Goal: Transaction & Acquisition: Purchase product/service

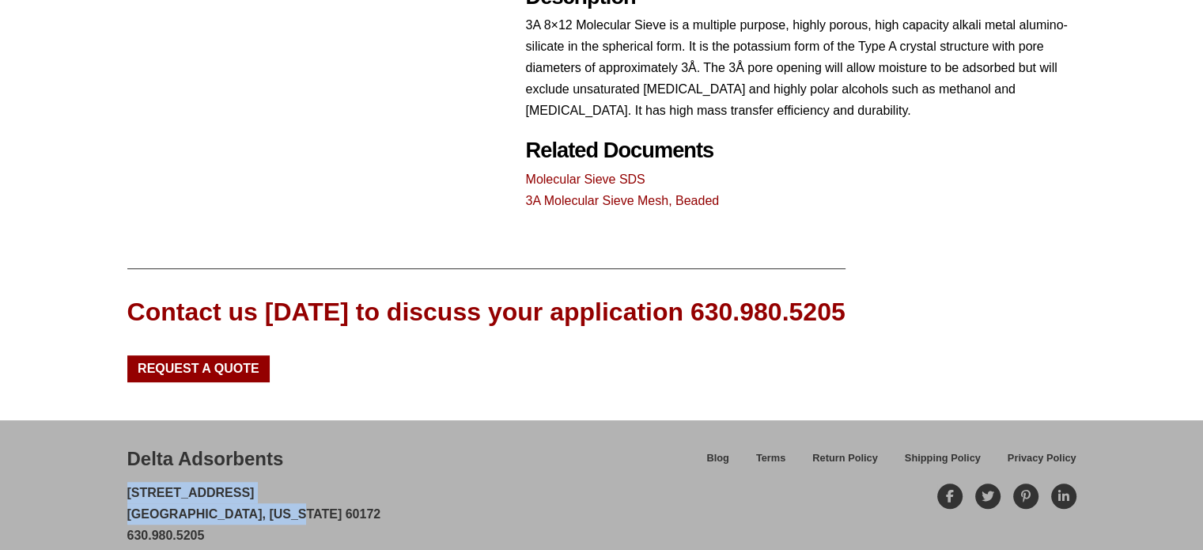
drag, startPoint x: 271, startPoint y: 467, endPoint x: 108, endPoint y: 458, distance: 163.9
click at [108, 458] on div "Delta Adsorbents 28 Congress Circle W. Roselle, Illinois 60172 630.980.5205 cus…" at bounding box center [601, 506] width 1203 height 172
copy p "28 Congress Circle W. Roselle, Illinois 60172"
click at [1085, 297] on div "Contact us today to discuss your application 630.980.5205 Request a Quote" at bounding box center [601, 331] width 1203 height 177
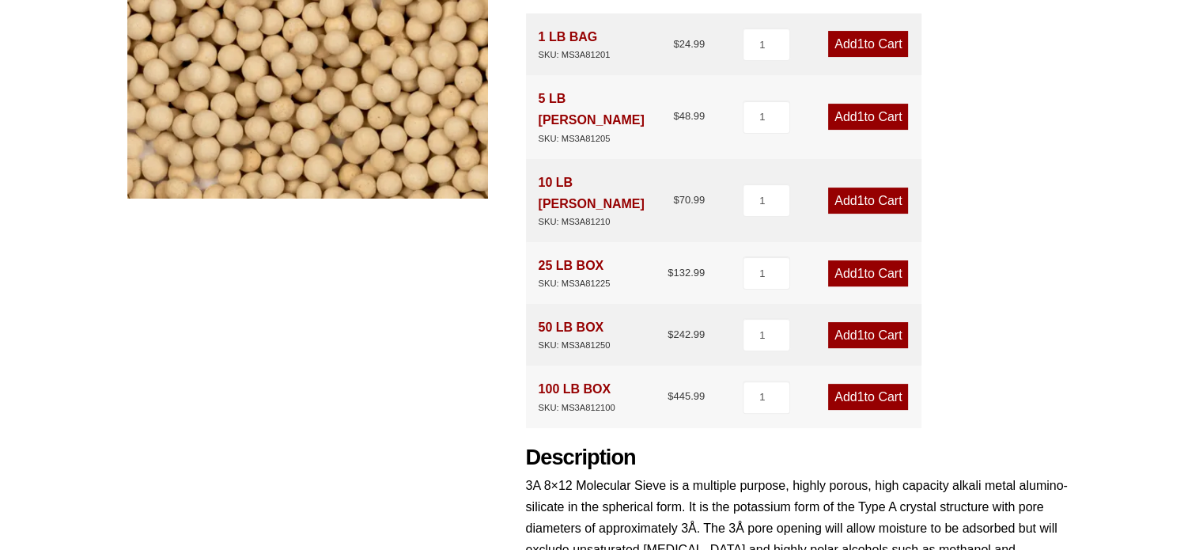
scroll to position [316, 0]
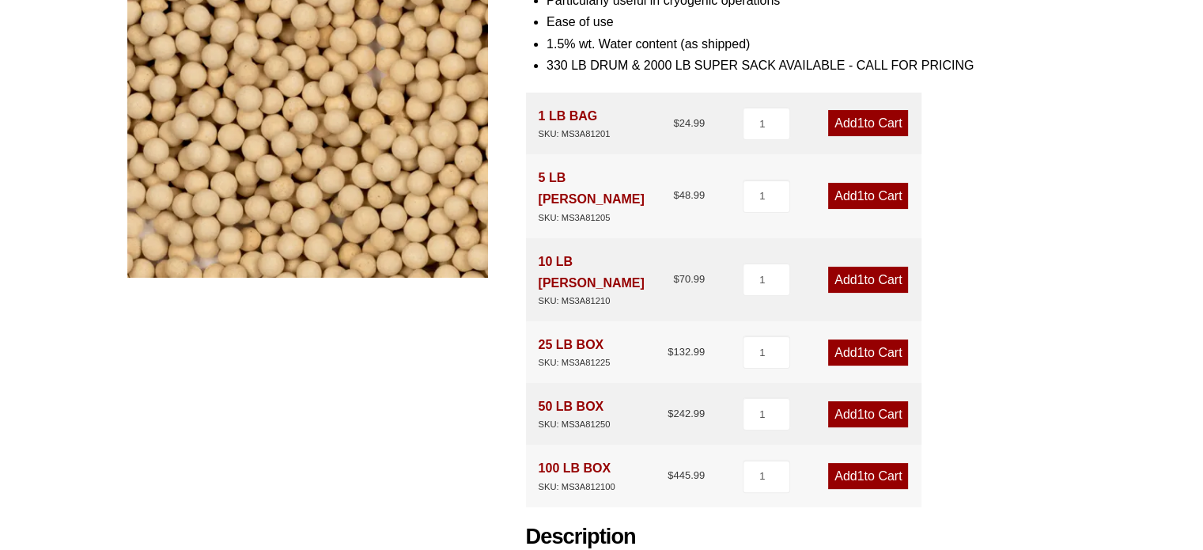
click at [1148, 401] on div "Our website has detected that you are using an outdated browser that will preve…" at bounding box center [601, 408] width 1203 height 1448
click at [1123, 270] on div "Our website has detected that you are using an outdated browser that will preve…" at bounding box center [601, 408] width 1203 height 1448
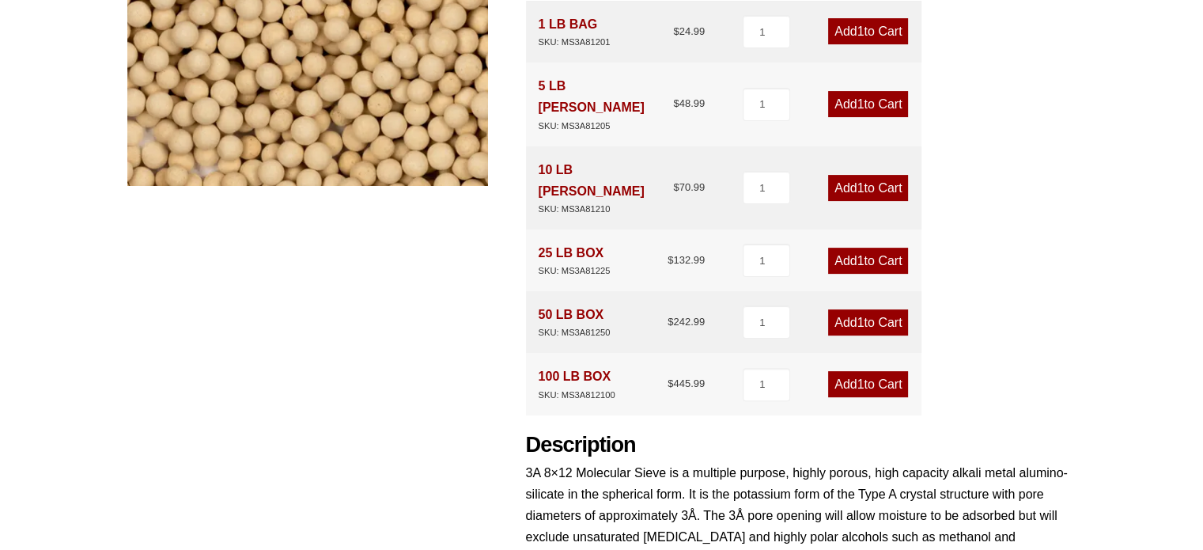
scroll to position [381, 0]
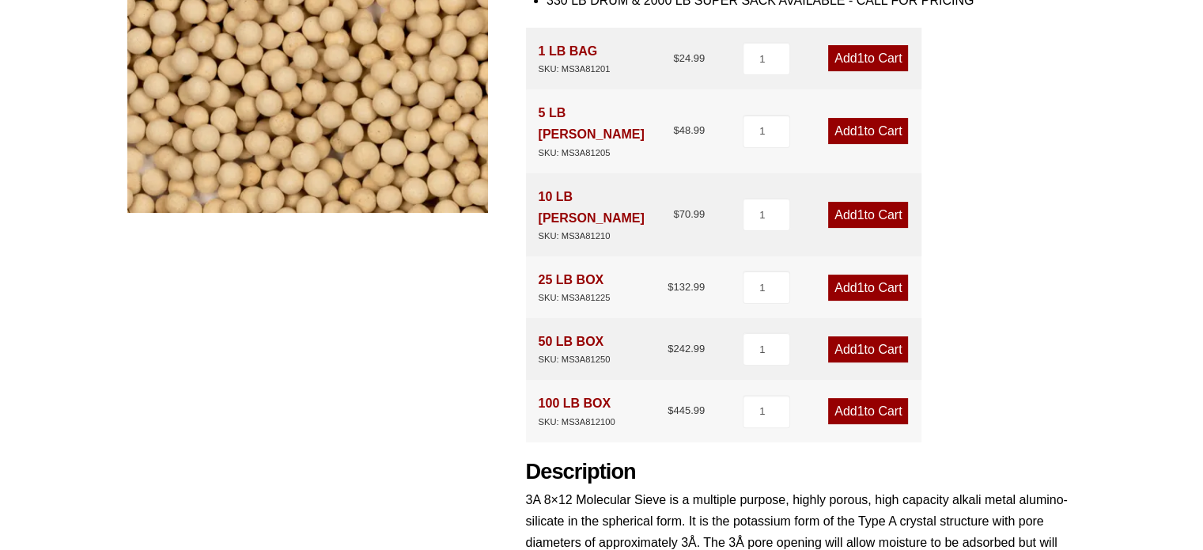
click at [1054, 271] on div "Product Features More efficient than older silica gel and alumina desiccants Cr…" at bounding box center [801, 268] width 550 height 833
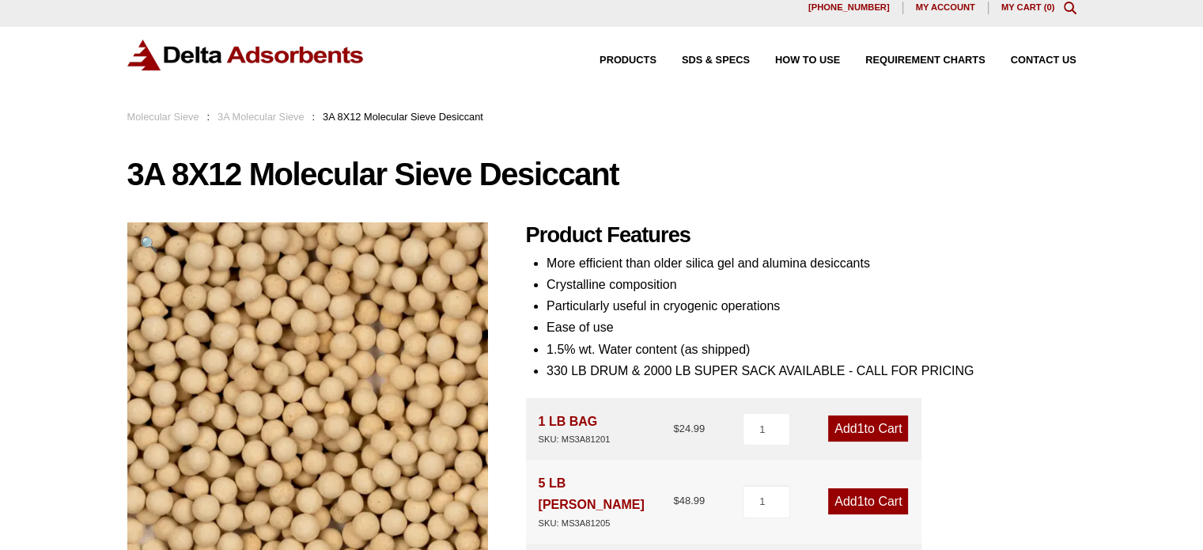
scroll to position [0, 0]
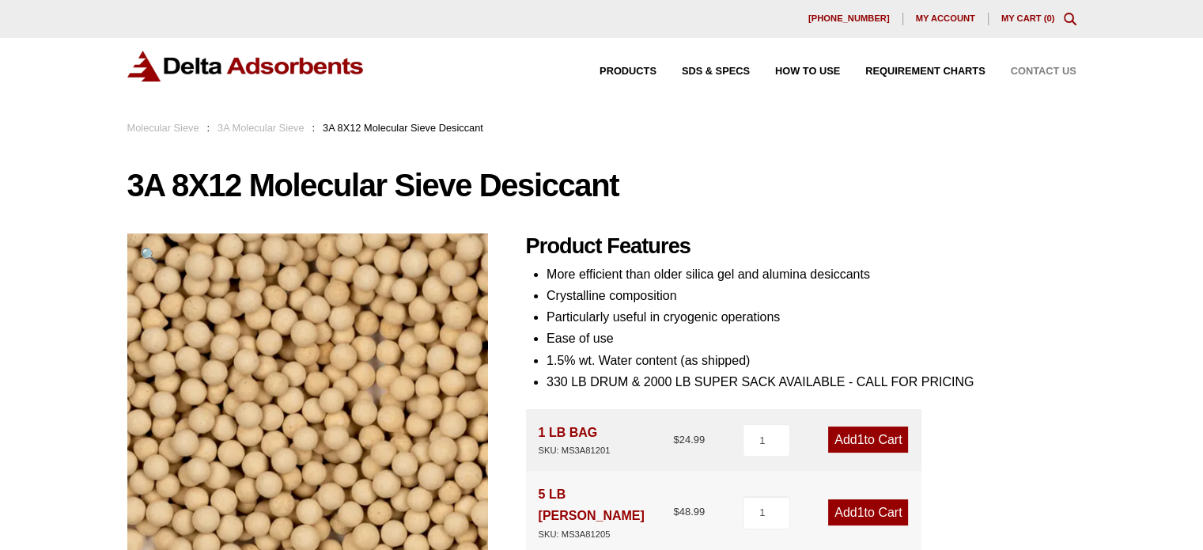
click at [1024, 72] on span "Contact Us" at bounding box center [1044, 71] width 66 height 10
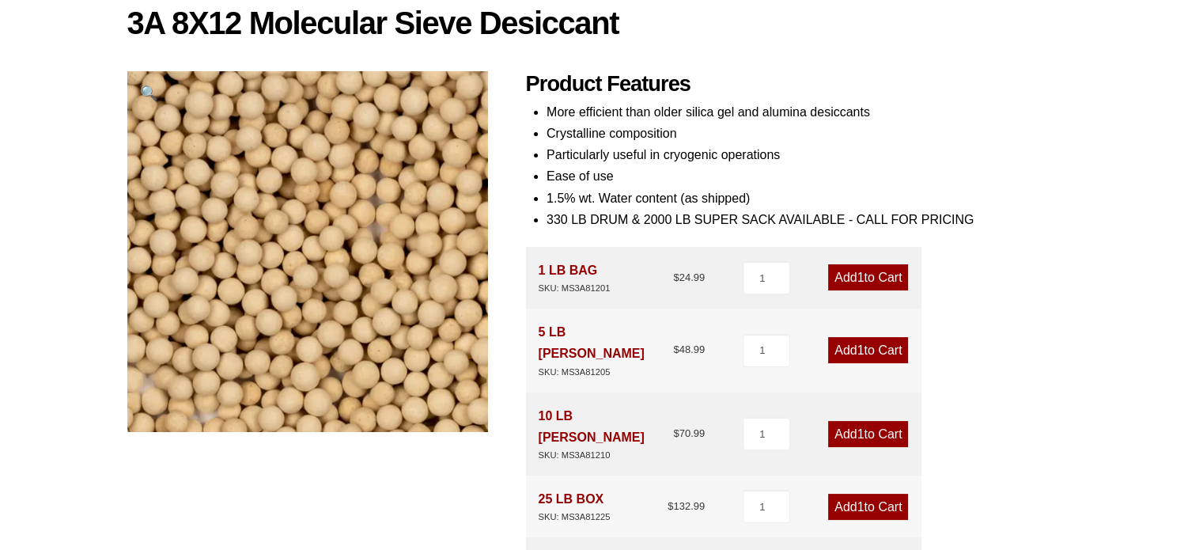
scroll to position [237, 0]
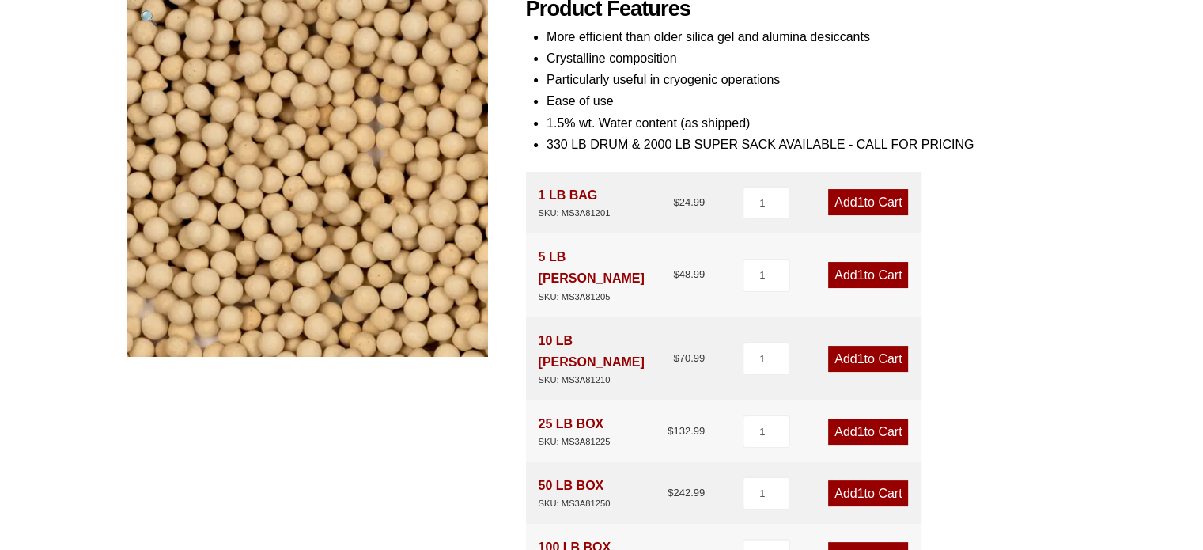
click at [877, 263] on link "Add 1 to Cart" at bounding box center [868, 275] width 80 height 26
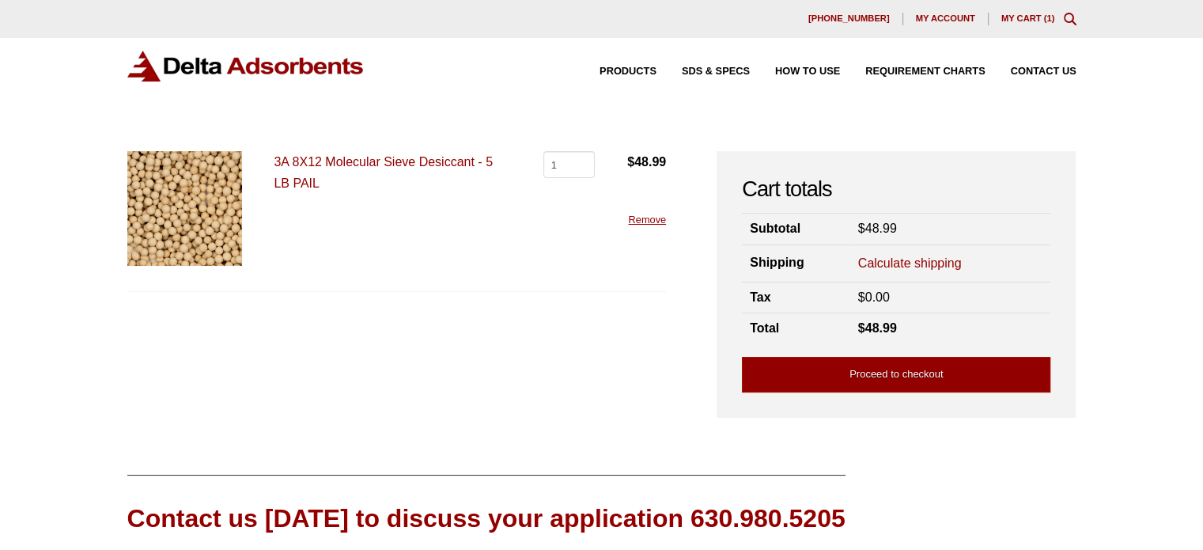
click at [916, 262] on link "Calculate shipping" at bounding box center [910, 263] width 104 height 17
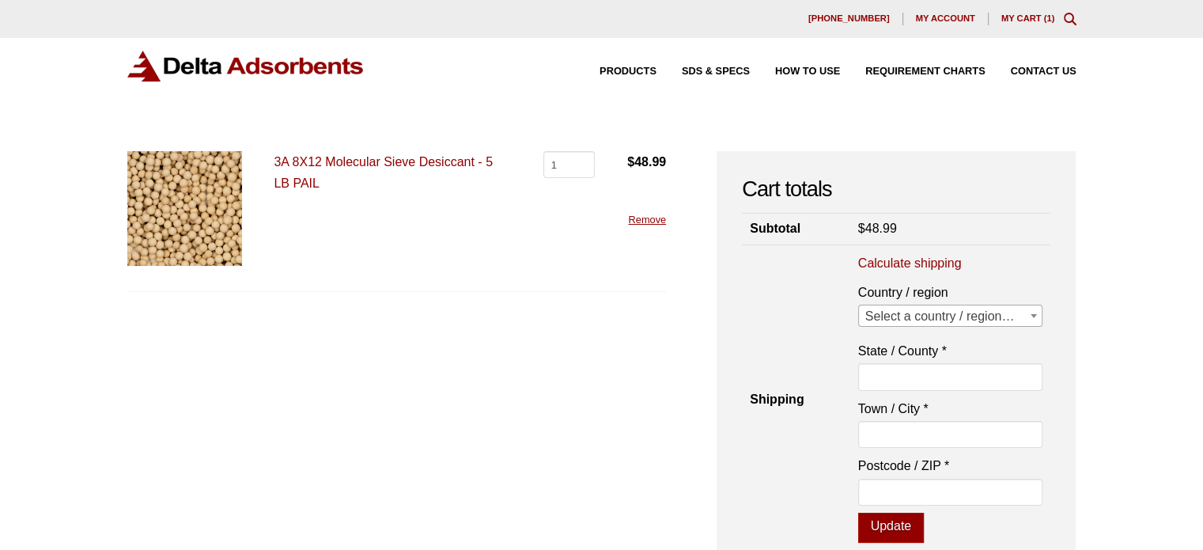
click at [924, 305] on span "Select a country / region…" at bounding box center [950, 316] width 183 height 22
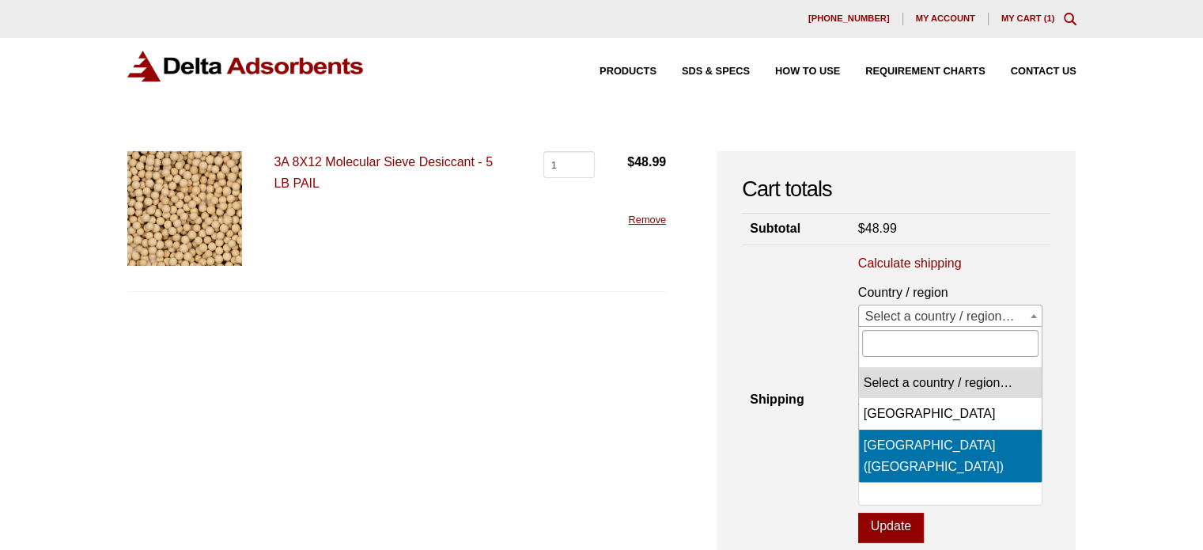
select select "US"
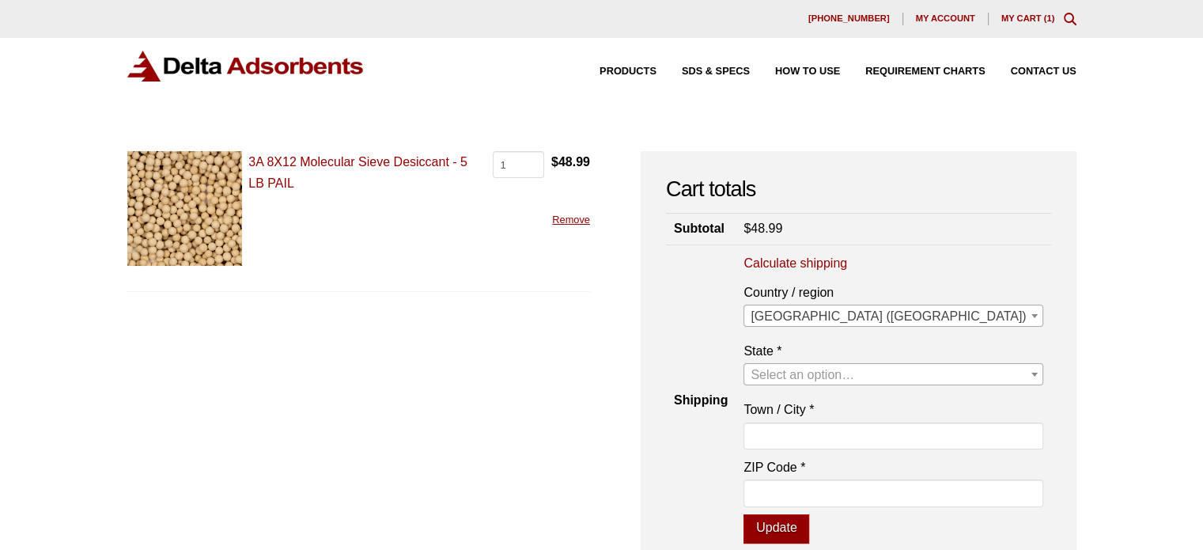
click at [854, 371] on span "Select an option…" at bounding box center [802, 374] width 104 height 13
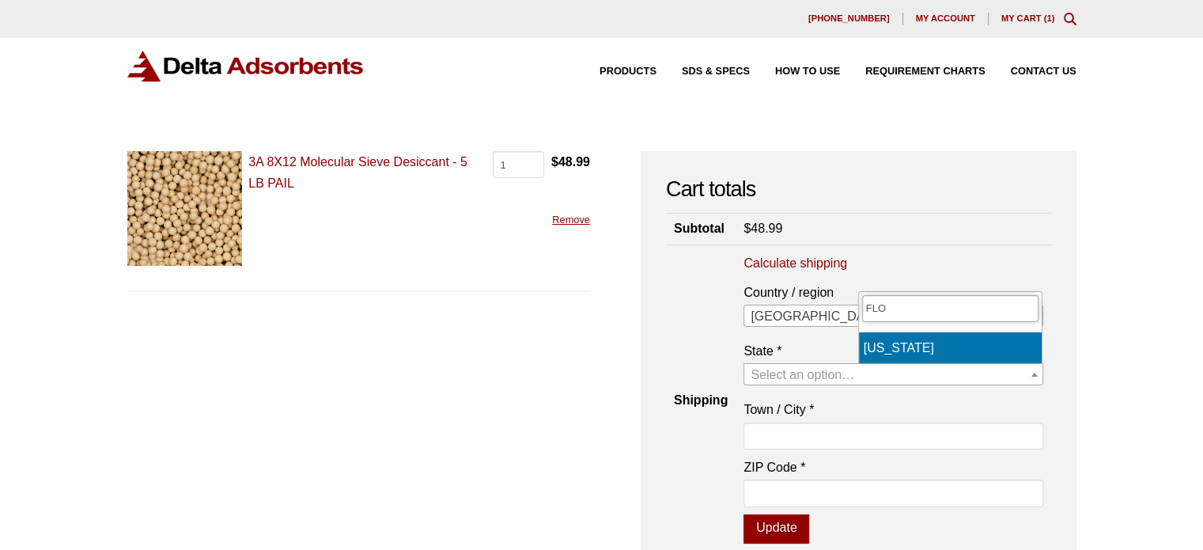
type input "FLO"
select select "FL"
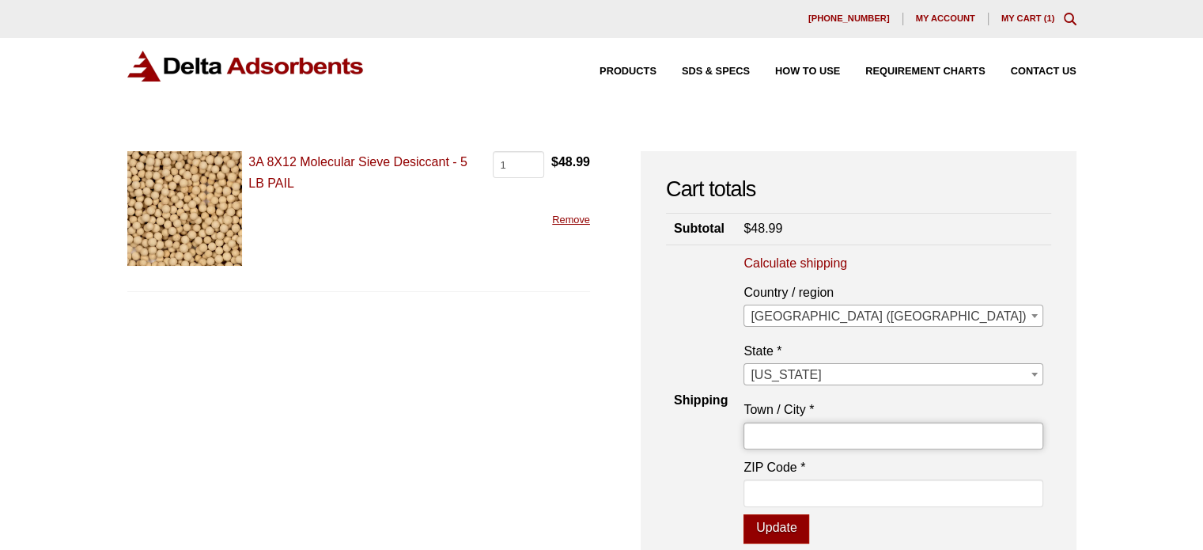
click at [920, 425] on input "Town / City *" at bounding box center [892, 435] width 299 height 27
type input "[GEOGRAPHIC_DATA]"
type input "33182"
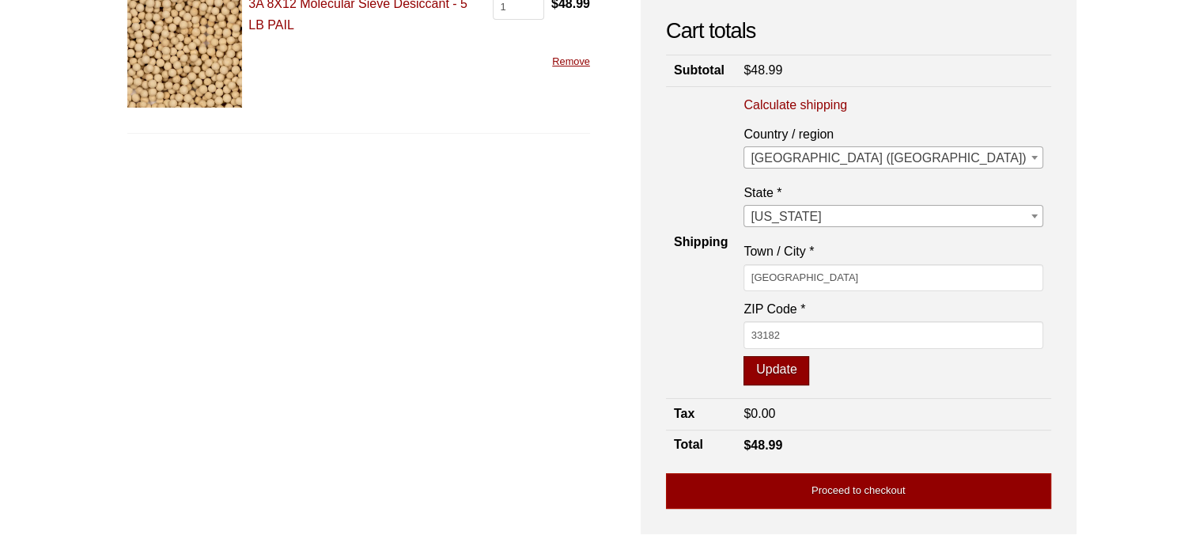
click at [809, 365] on button "Update" at bounding box center [776, 371] width 66 height 30
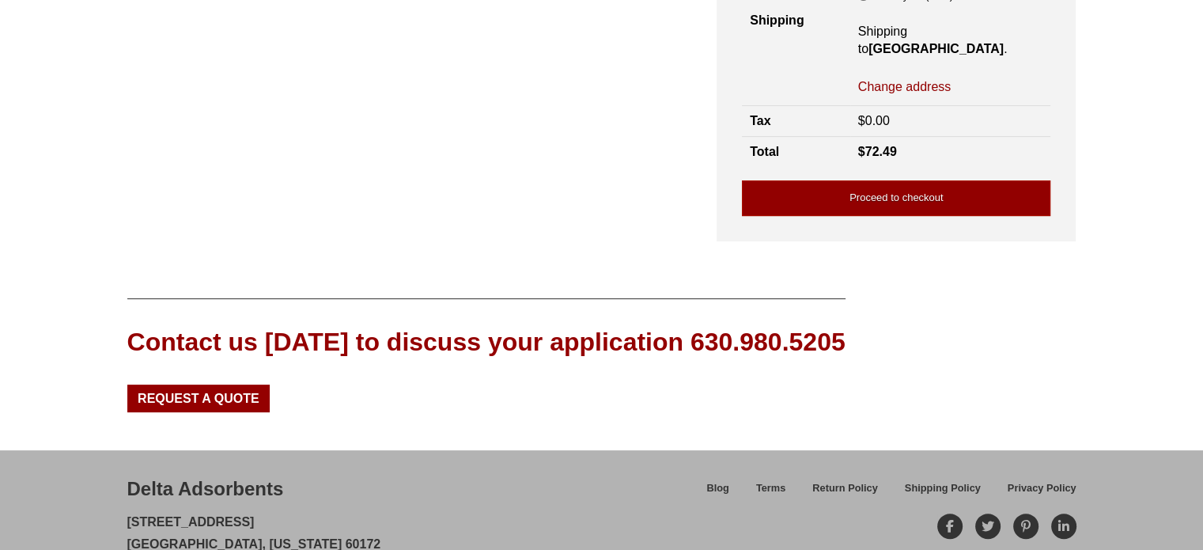
scroll to position [414, 0]
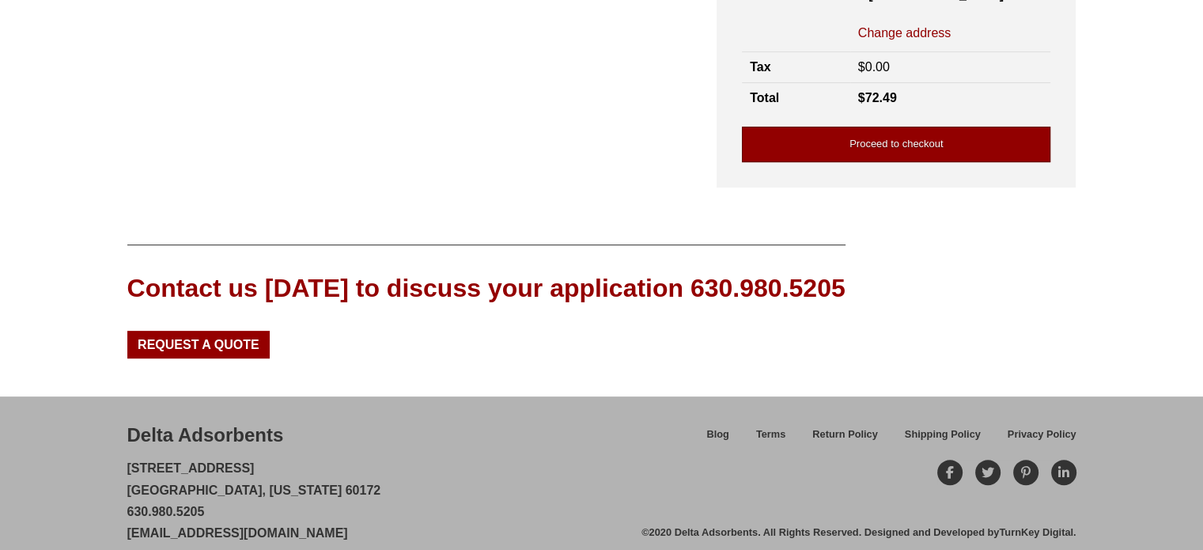
click at [884, 131] on link "Proceed to checkout" at bounding box center [896, 145] width 308 height 36
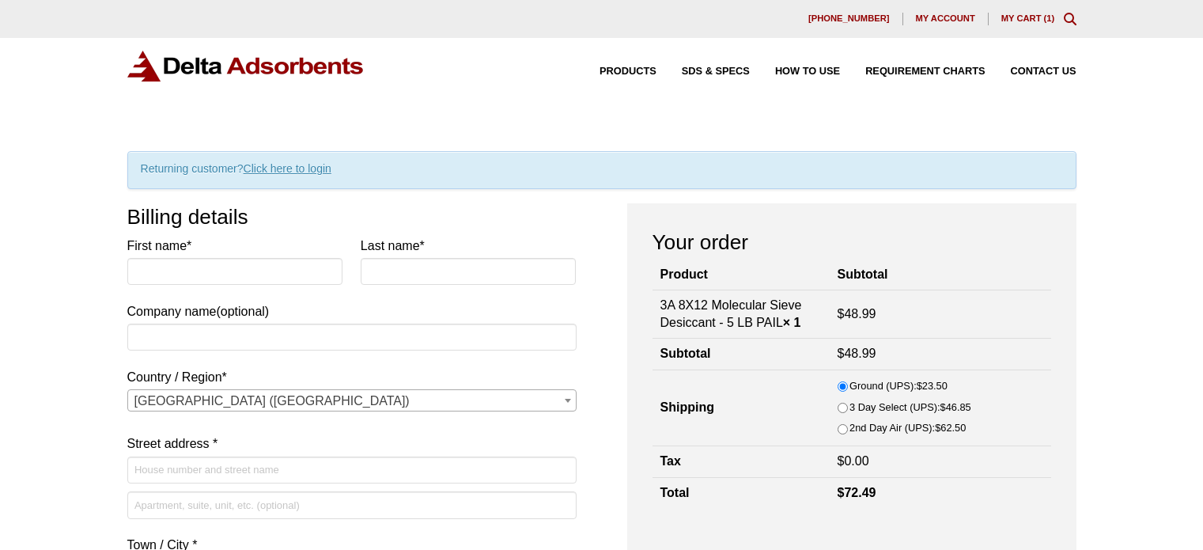
select select "FL"
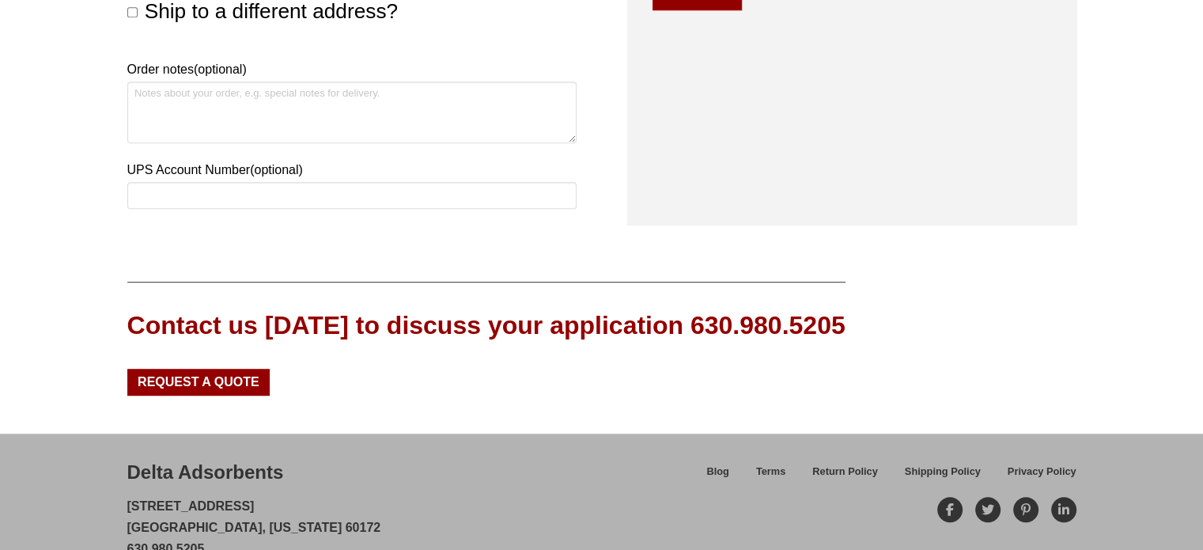
scroll to position [949, 0]
click at [955, 475] on span "Shipping Policy" at bounding box center [943, 471] width 76 height 10
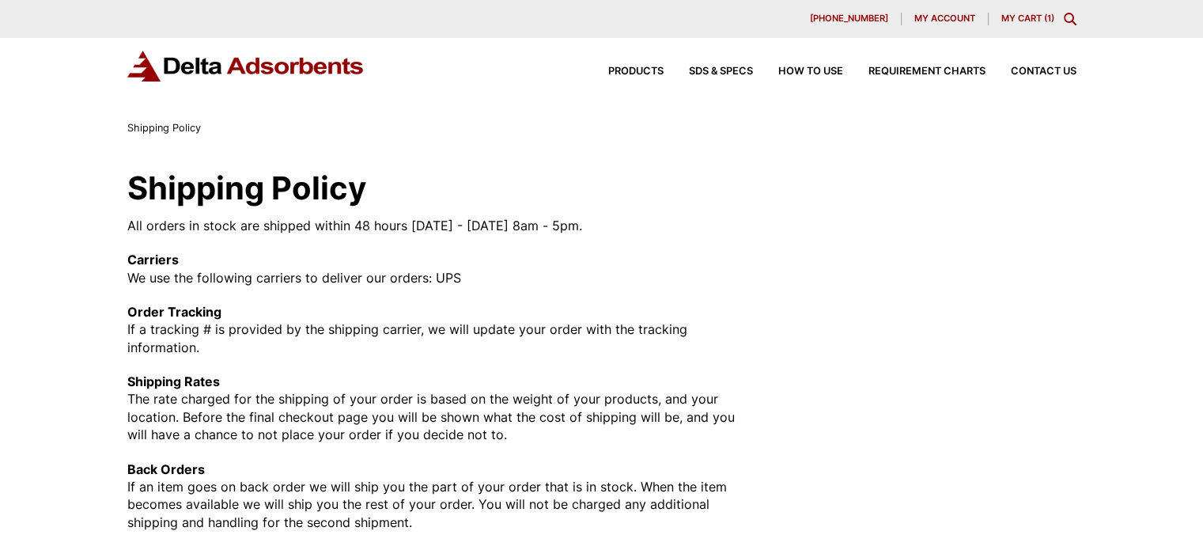
click at [905, 312] on div at bounding box center [929, 351] width 291 height 358
click at [720, 287] on div "All orders in stock are shipped within 48 hours Monday - Friday 8am - 5pm. Carr…" at bounding box center [437, 374] width 620 height 314
click at [1125, 311] on div "Shipping Policy All orders in stock are shipped within 48 hours Monday - Friday…" at bounding box center [601, 351] width 1203 height 429
